Goal: Transaction & Acquisition: Purchase product/service

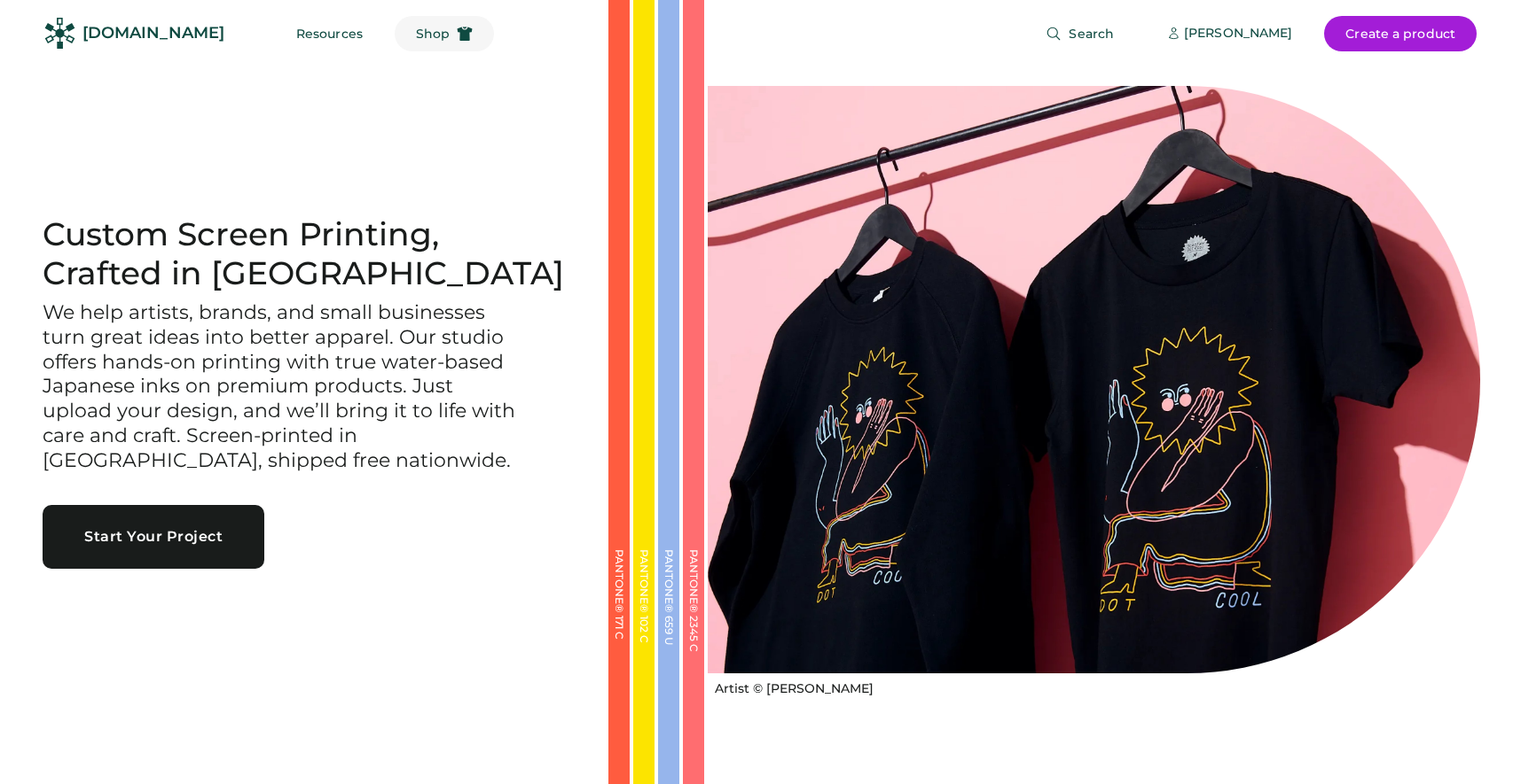
click at [415, 36] on span "Shop" at bounding box center [432, 33] width 33 height 12
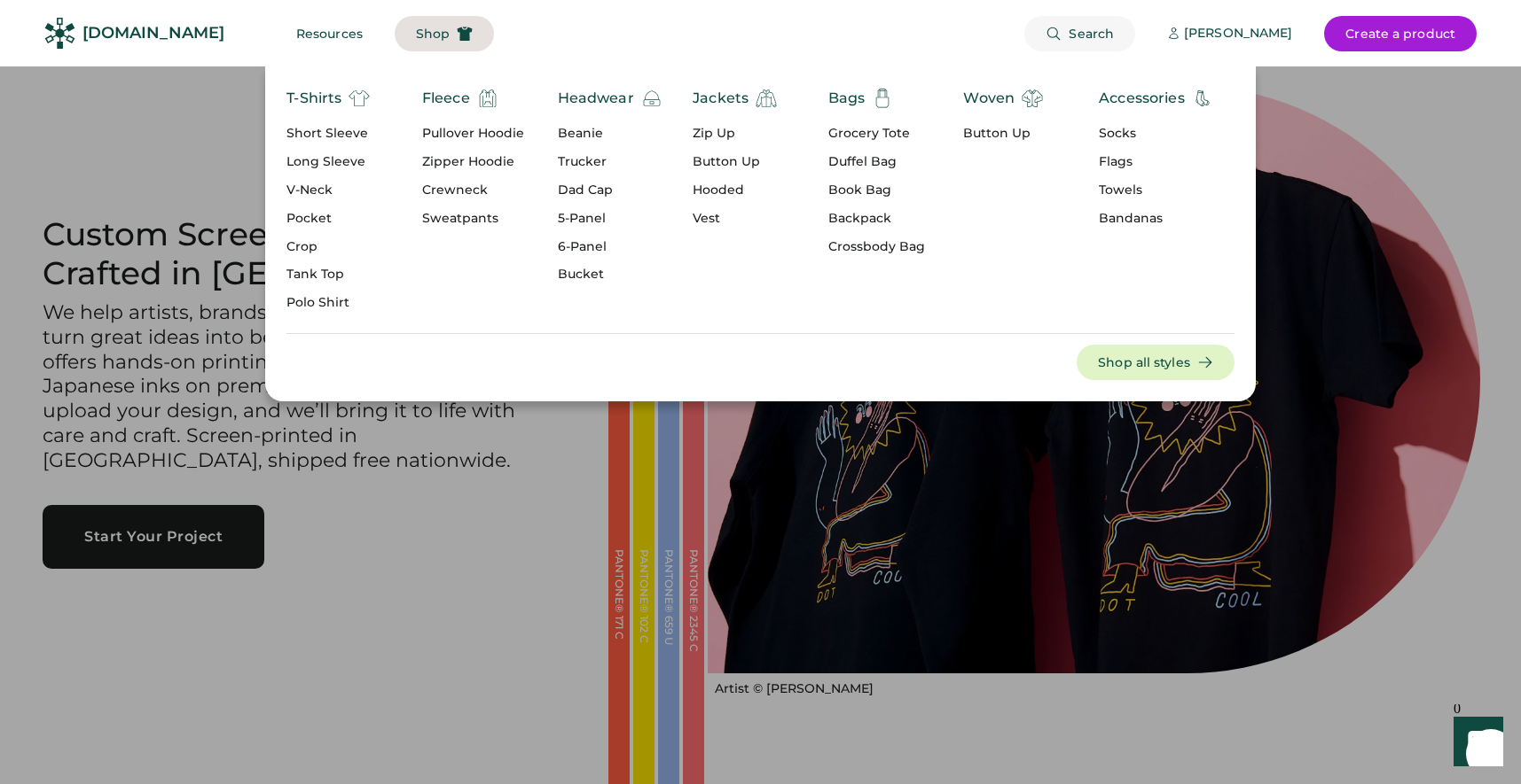
click at [1069, 29] on span "Search" at bounding box center [1091, 33] width 46 height 12
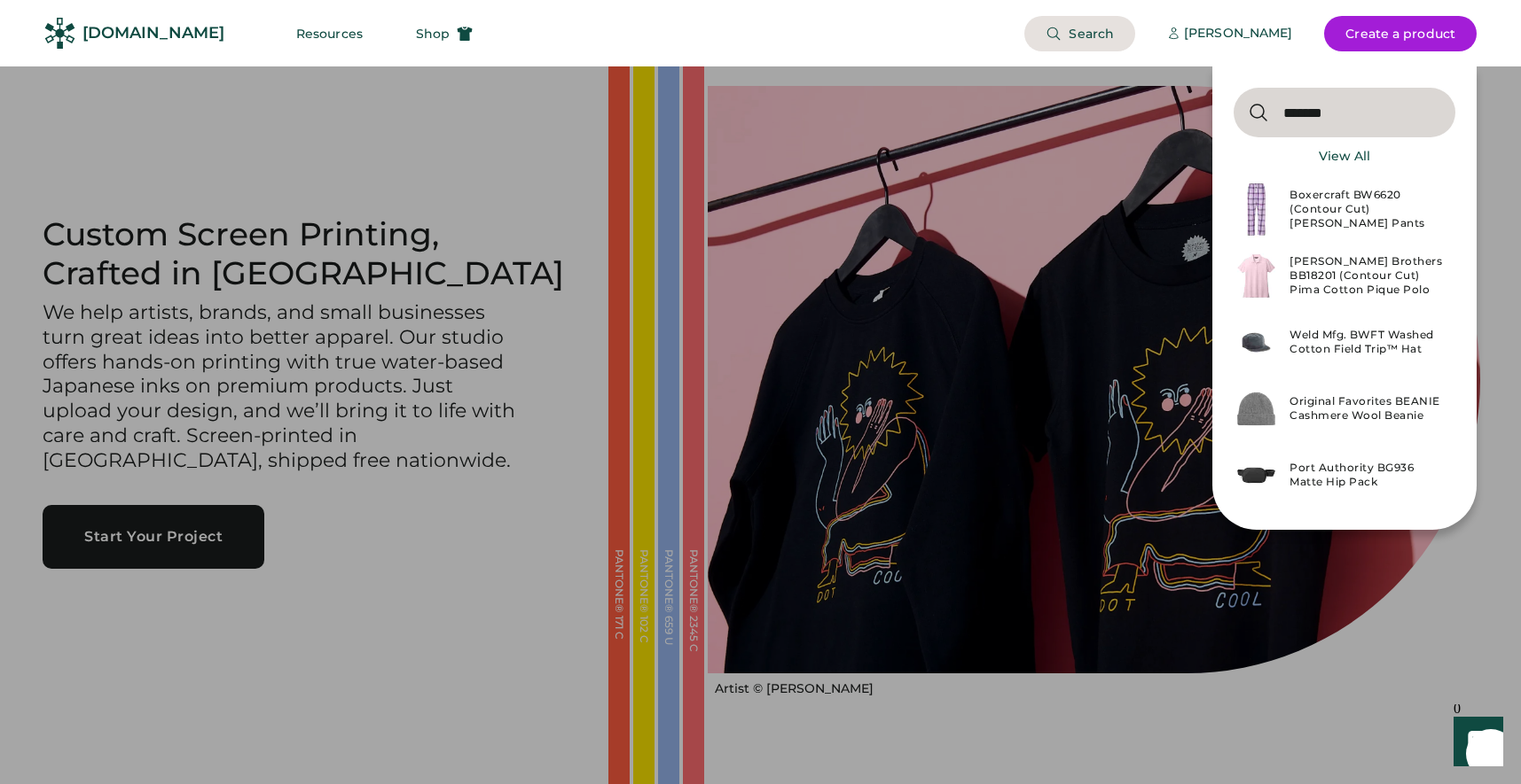
type input "*******"
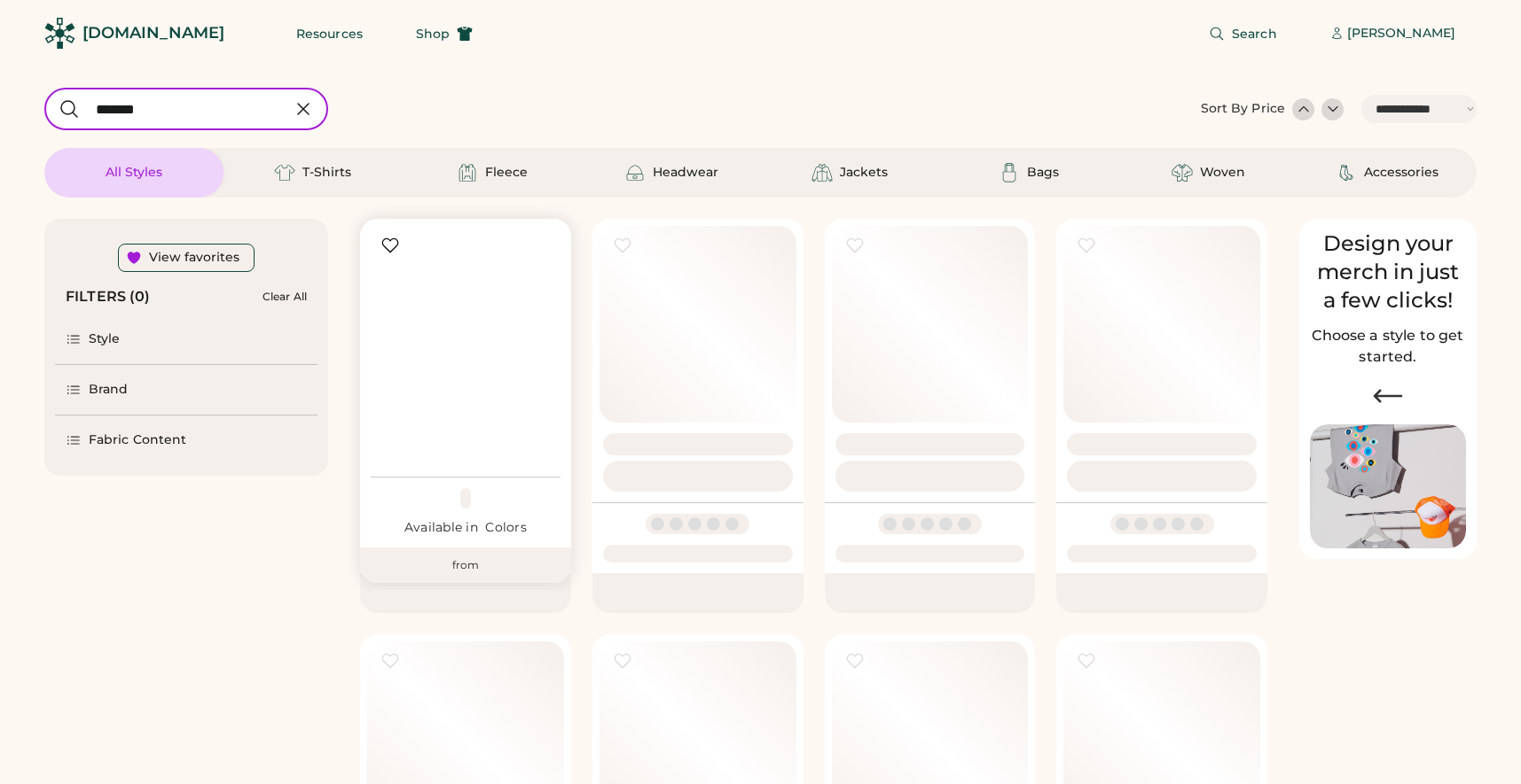
select select "*****"
